Goal: Task Accomplishment & Management: Use online tool/utility

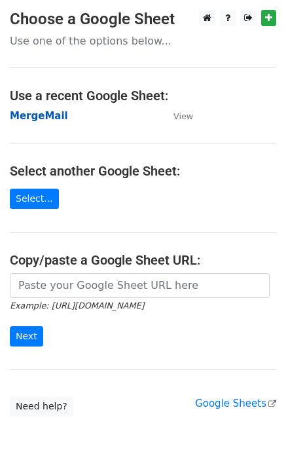
click at [42, 118] on strong "MergeMail" at bounding box center [39, 116] width 58 height 12
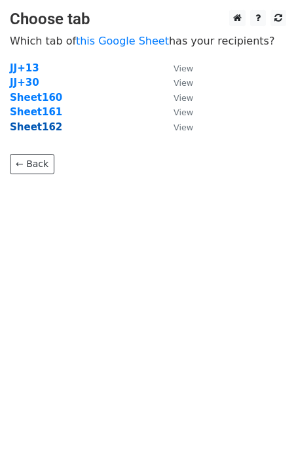
click at [41, 130] on strong "Sheet162" at bounding box center [36, 127] width 52 height 12
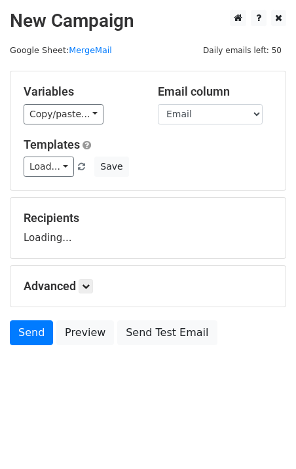
click at [51, 172] on link "Load..." at bounding box center [49, 167] width 50 height 20
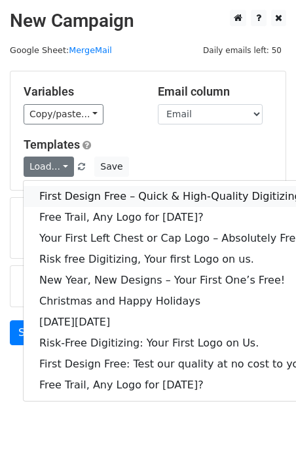
click at [75, 193] on link "First Design Free – Quick & High-Quality Digitizing!" at bounding box center [174, 196] width 301 height 21
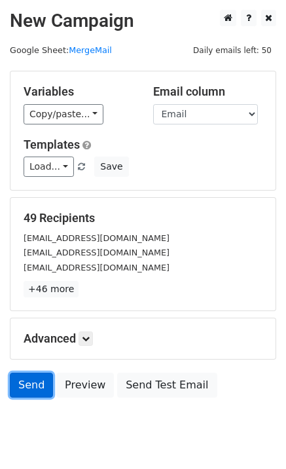
click at [20, 386] on link "Send" at bounding box center [31, 385] width 43 height 25
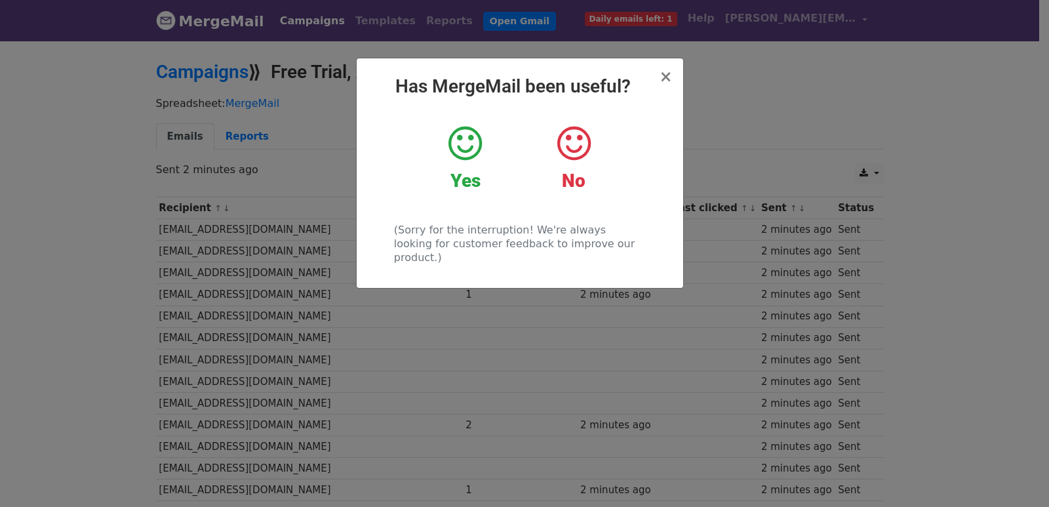
click at [355, 302] on div "× Has MergeMail been useful? Yes No (Sorry for the interruption! We're always l…" at bounding box center [524, 272] width 1049 height 467
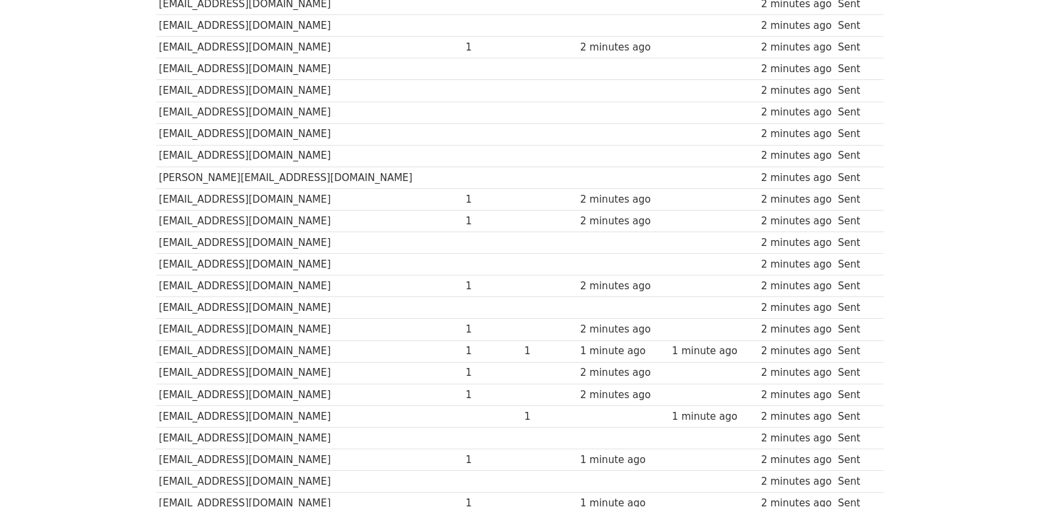
scroll to position [891, 0]
